Goal: Task Accomplishment & Management: Manage account settings

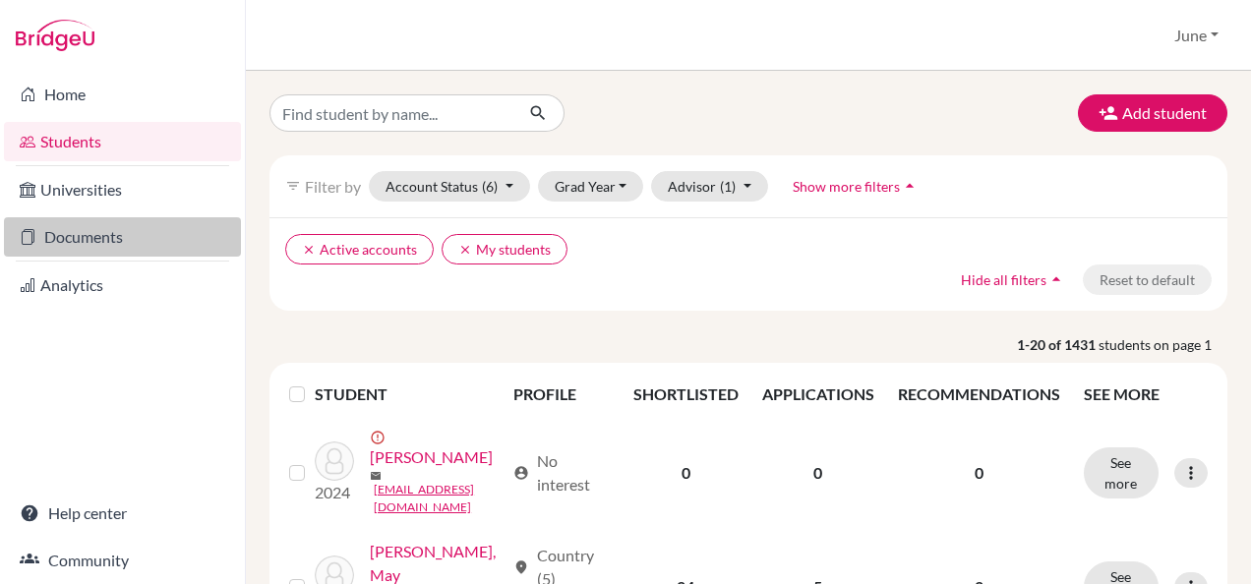
click at [115, 239] on link "Documents" at bounding box center [122, 236] width 237 height 39
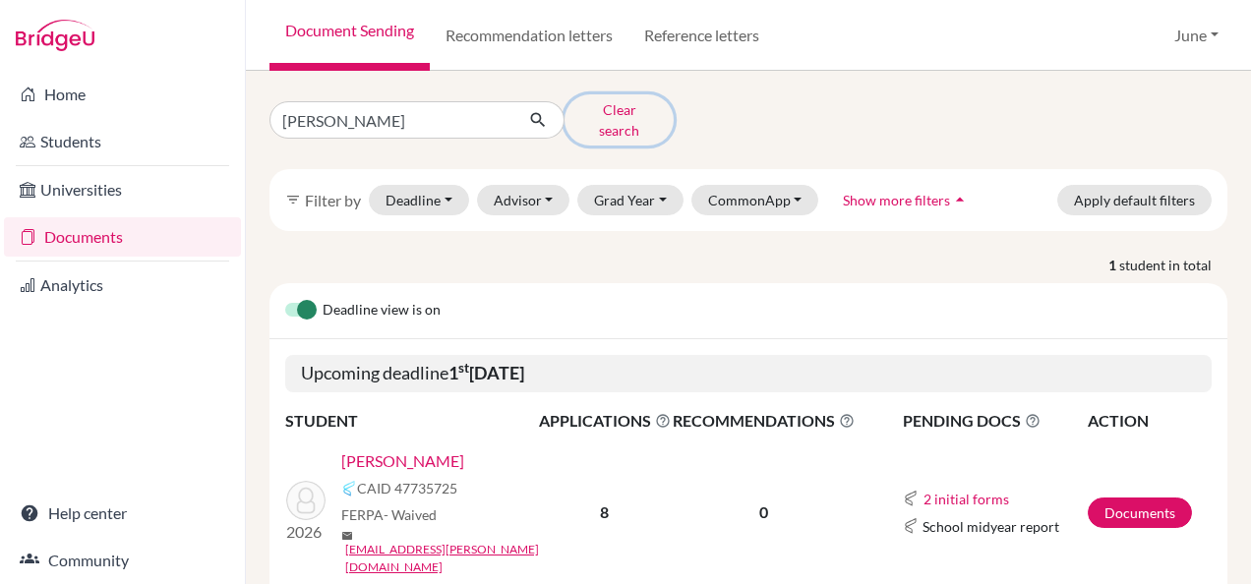
click at [616, 109] on button "Clear search" at bounding box center [618, 119] width 109 height 51
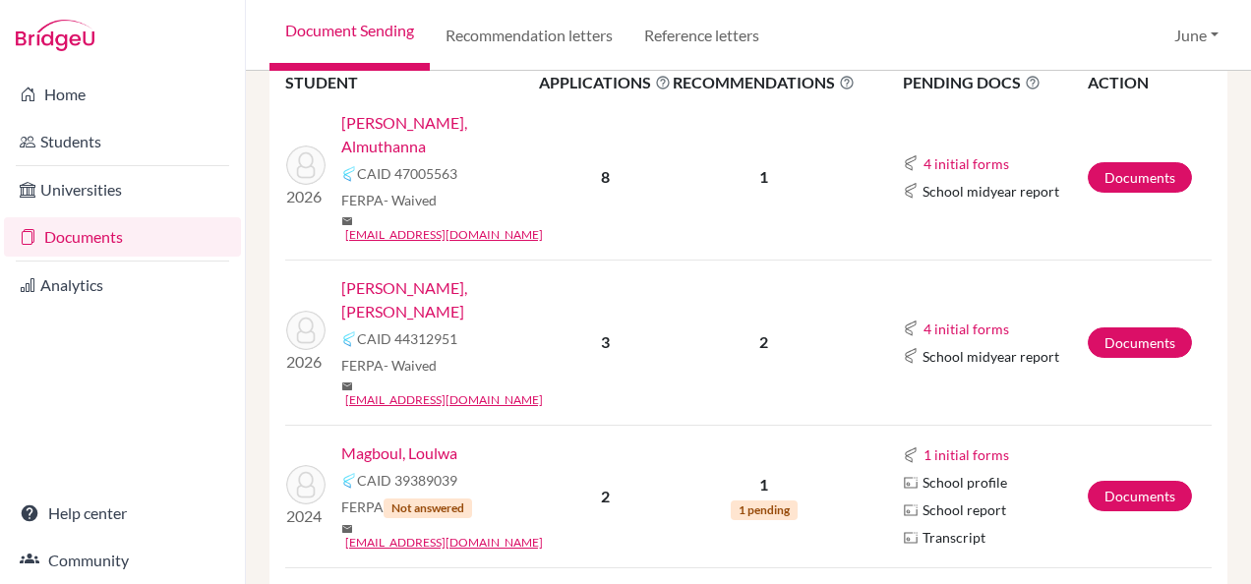
scroll to position [295, 0]
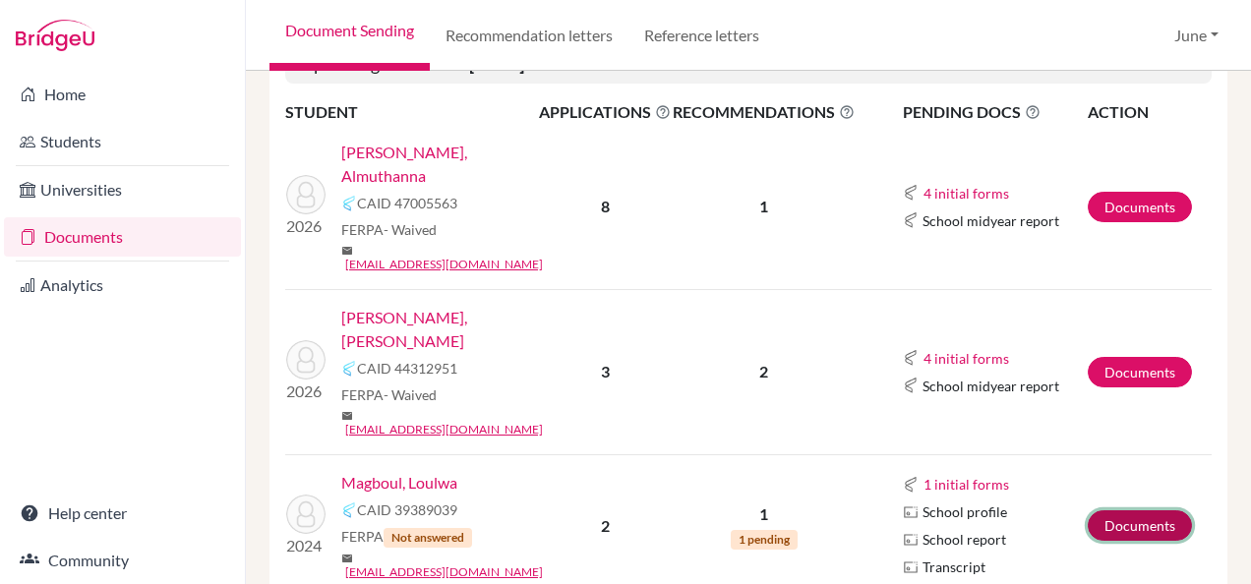
click at [1113, 510] on link "Documents" at bounding box center [1139, 525] width 104 height 30
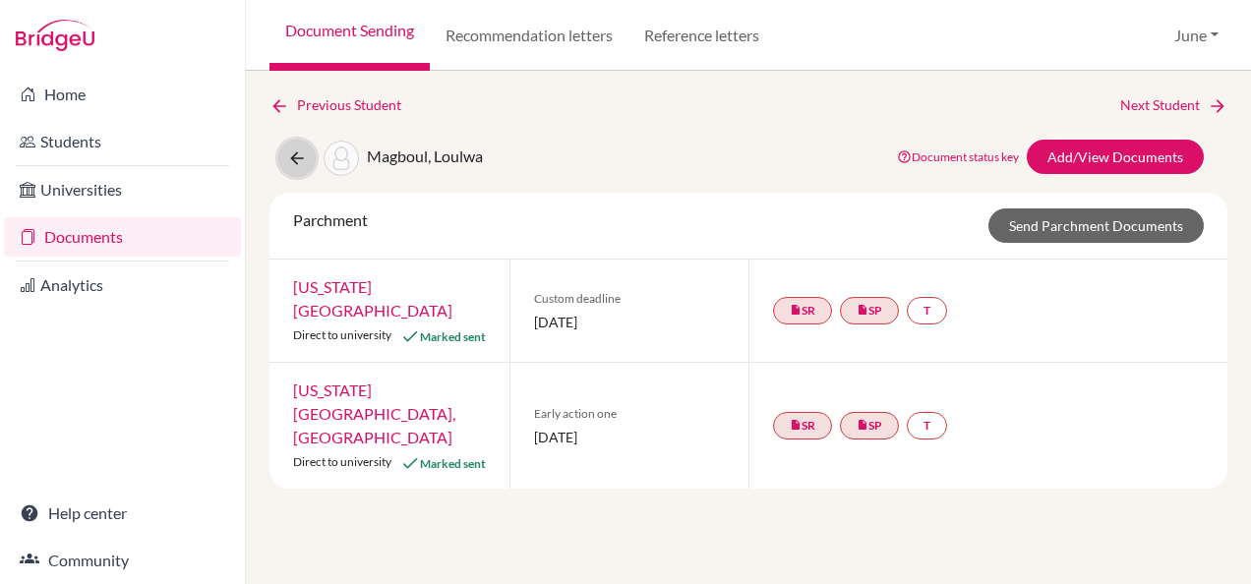
click at [298, 144] on button at bounding box center [296, 158] width 37 height 37
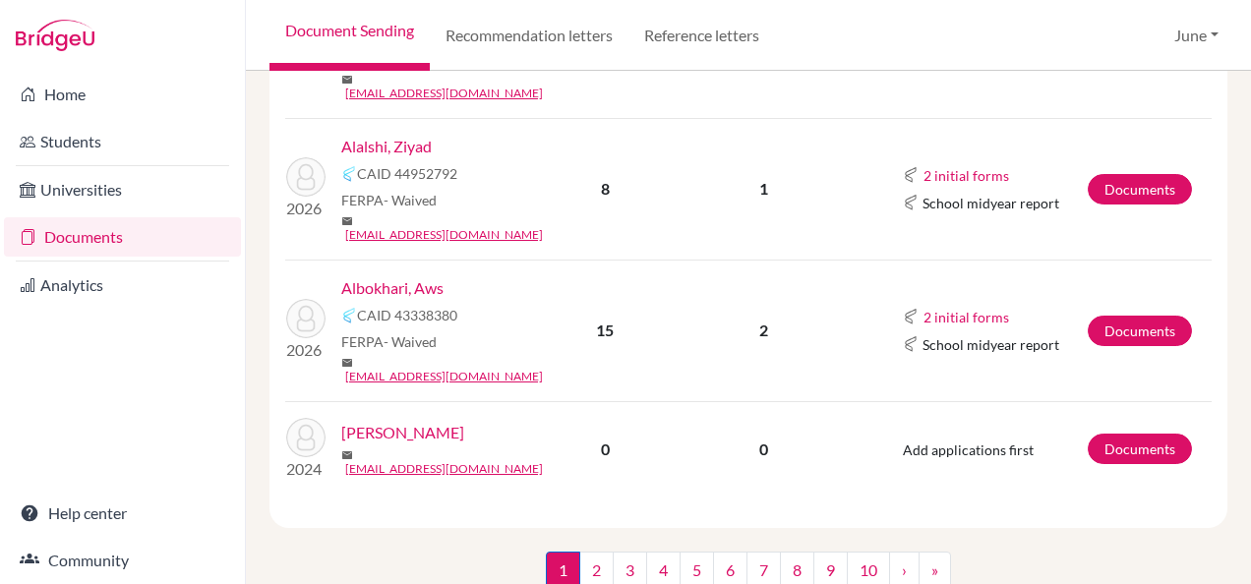
scroll to position [472, 0]
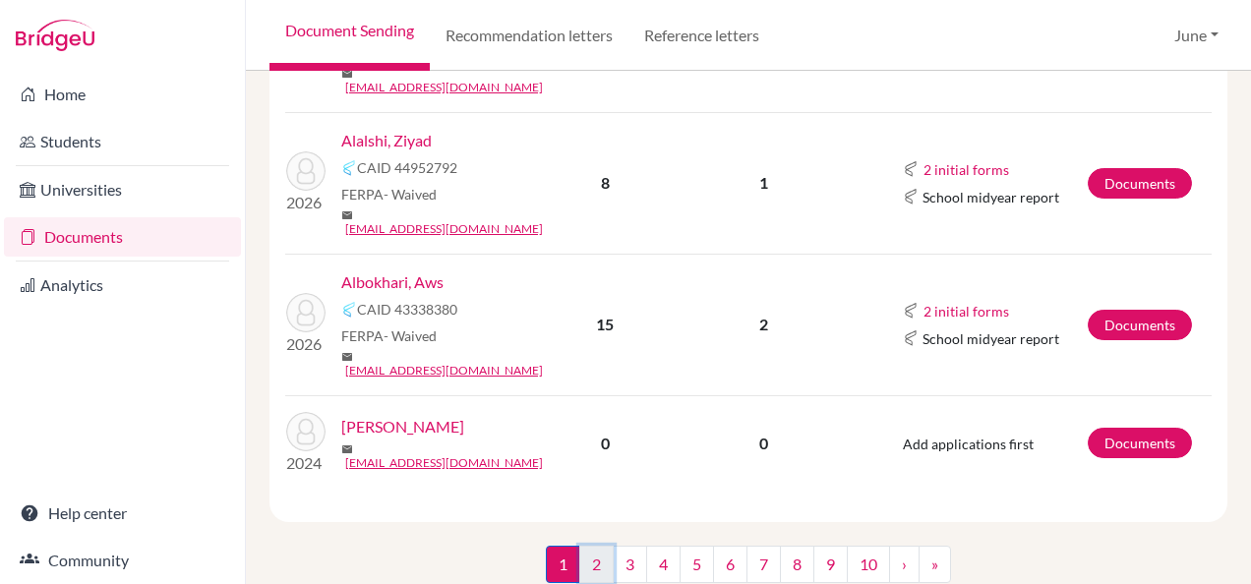
click at [590, 546] on link "2" at bounding box center [596, 564] width 34 height 37
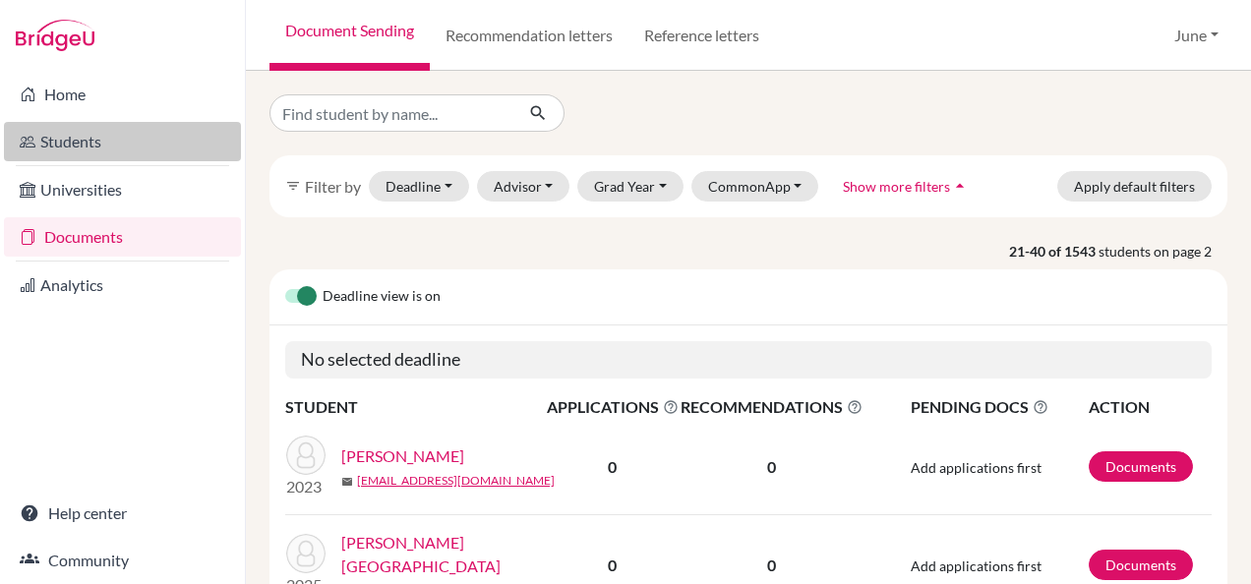
click at [74, 142] on link "Students" at bounding box center [122, 141] width 237 height 39
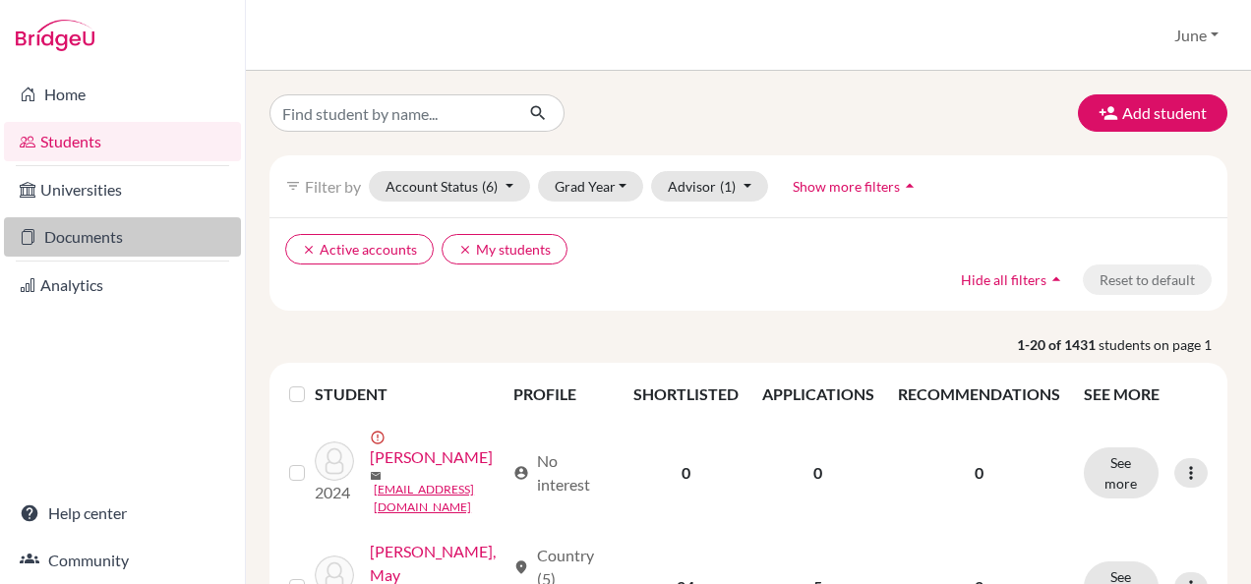
click at [94, 248] on link "Documents" at bounding box center [122, 236] width 237 height 39
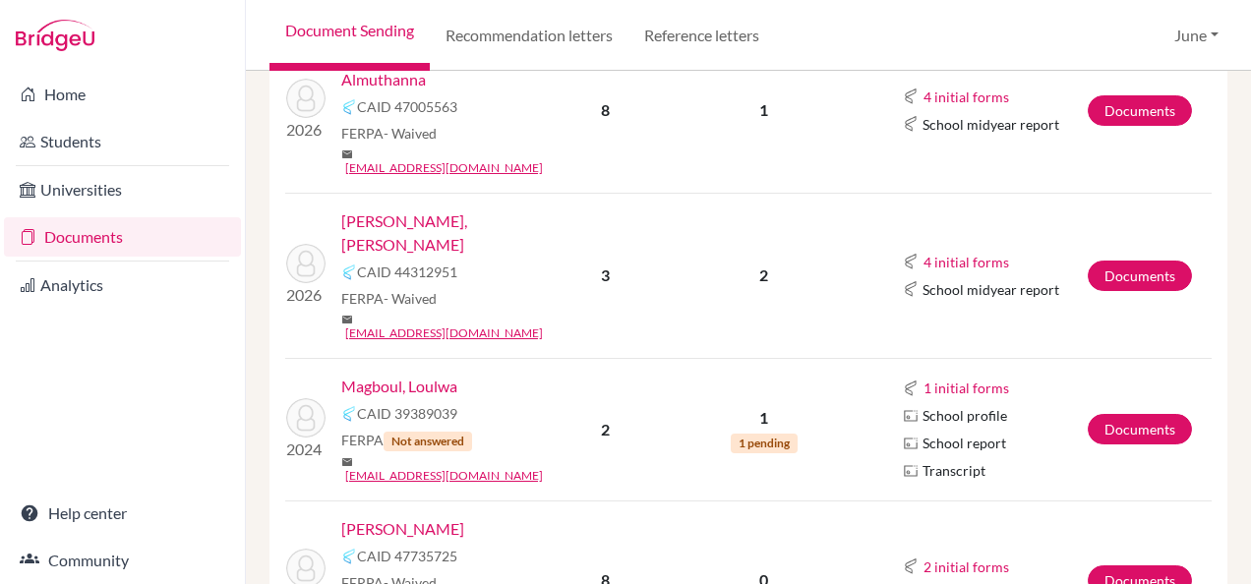
scroll to position [393, 0]
